Goal: Task Accomplishment & Management: Manage account settings

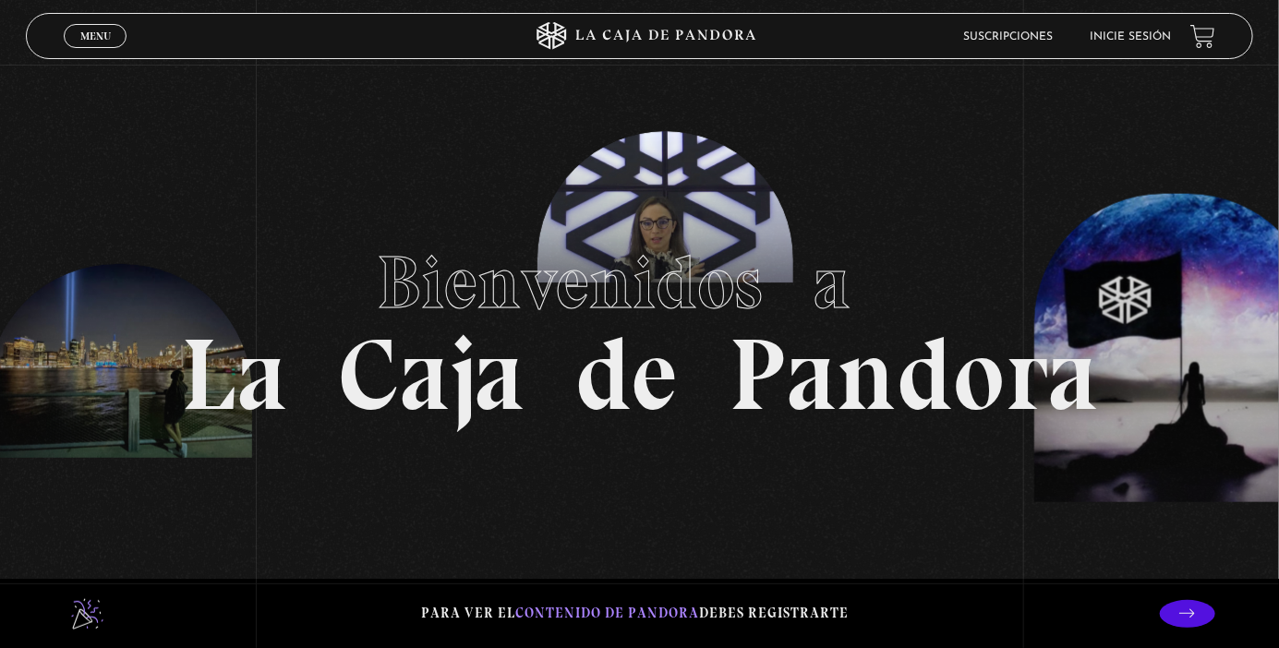
click at [1143, 34] on link "Inicie sesión" at bounding box center [1130, 36] width 81 height 11
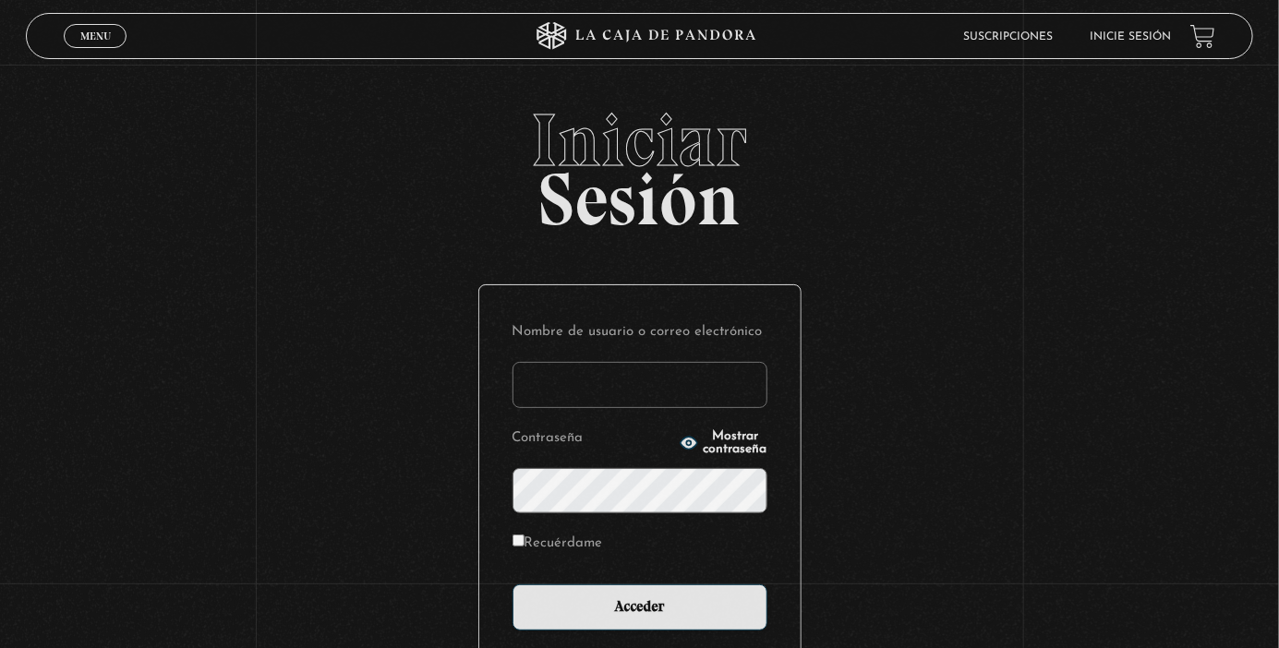
click at [694, 392] on input "Nombre de usuario o correo electrónico" at bounding box center [639, 385] width 255 height 46
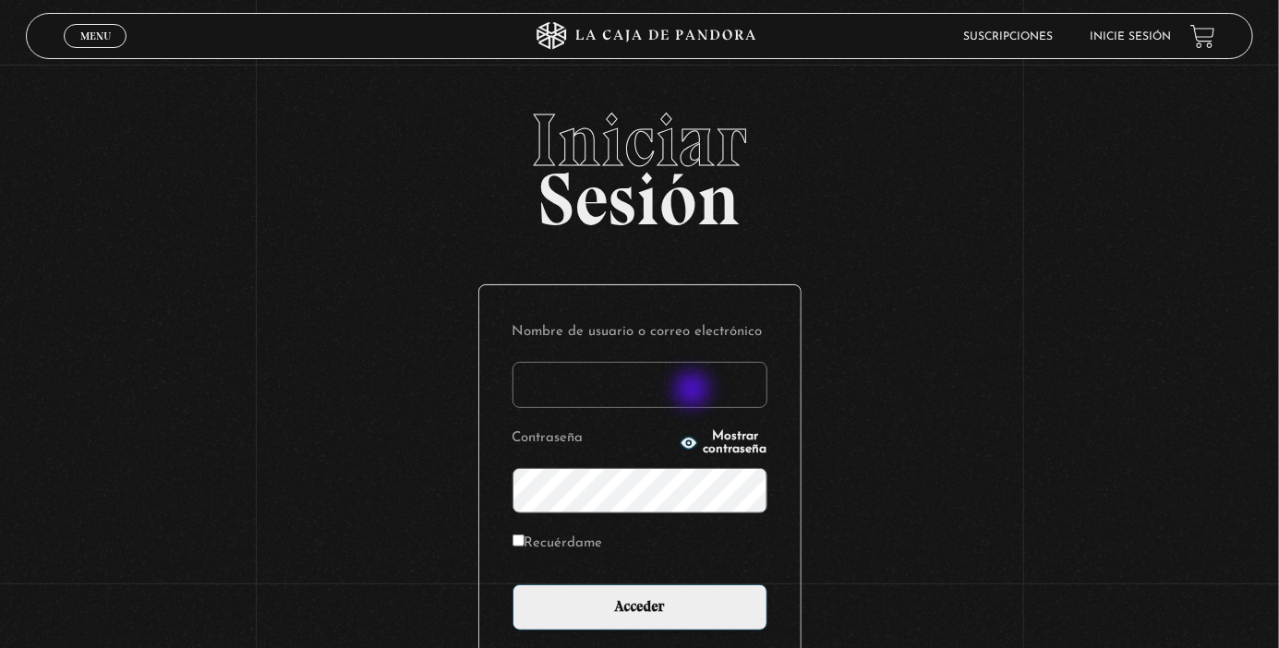
type input "jenninano"
click at [512, 584] on input "Acceder" at bounding box center [639, 607] width 255 height 46
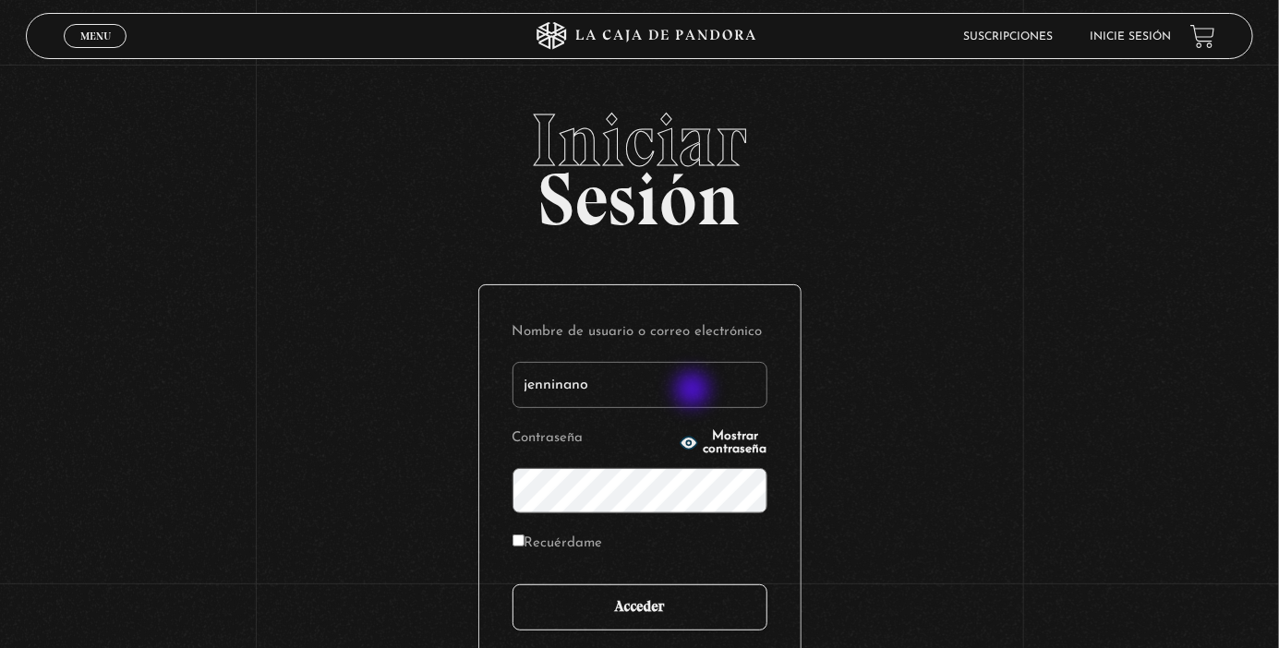
click at [713, 624] on input "Acceder" at bounding box center [639, 607] width 255 height 46
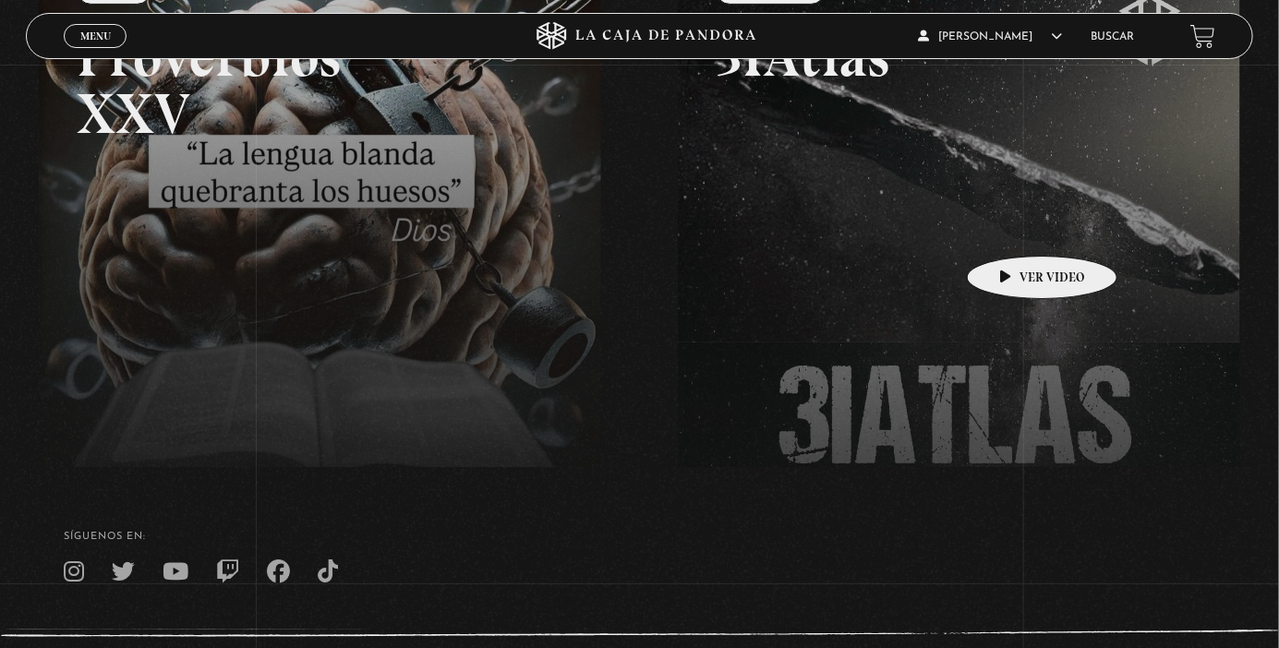
scroll to position [372, 0]
